Goal: Download file/media

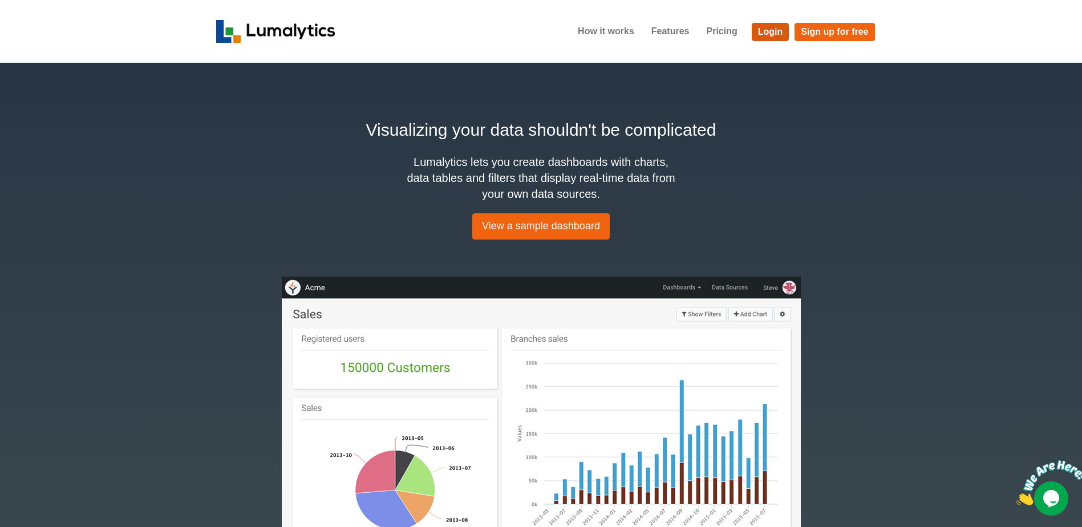
drag, startPoint x: 763, startPoint y: 28, endPoint x: 746, endPoint y: 186, distance: 159.4
click at [763, 29] on link "Login" at bounding box center [771, 32] width 38 height 18
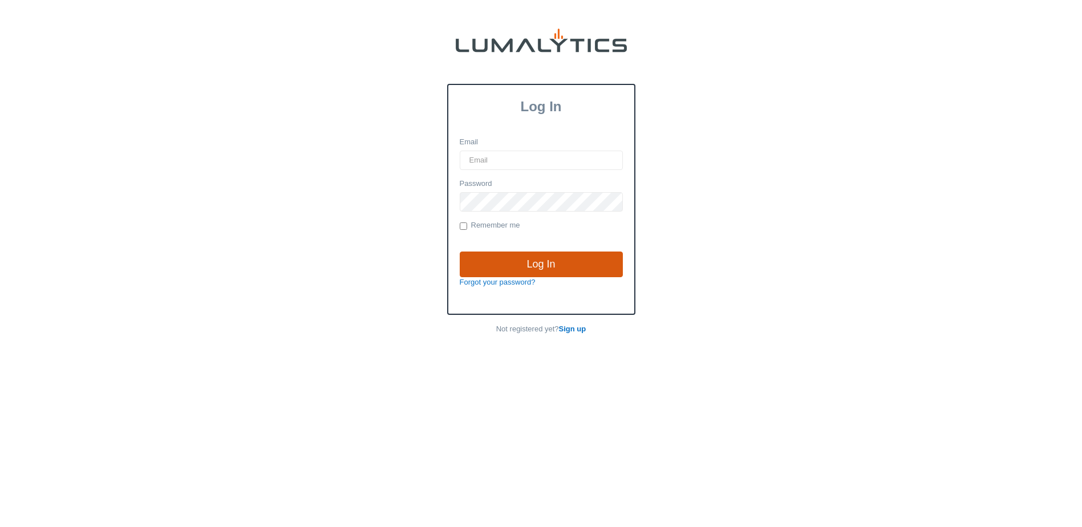
type input "[EMAIL_ADDRESS][DOMAIN_NAME]"
click at [542, 258] on input "Log In" at bounding box center [541, 264] width 163 height 26
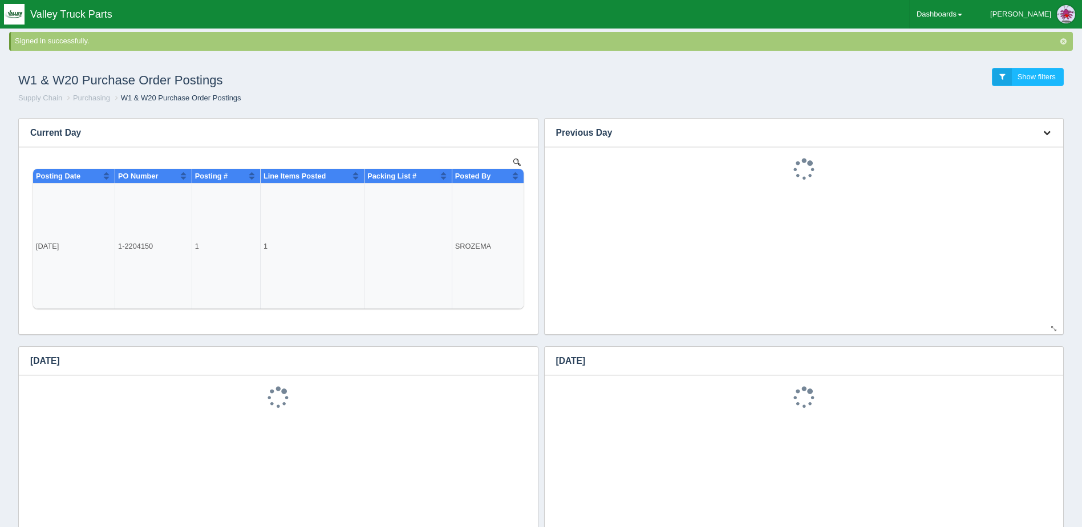
click at [1045, 125] on button "button" at bounding box center [1046, 133] width 15 height 18
click at [1021, 146] on link "Download CSV" at bounding box center [1008, 149] width 91 height 17
